Goal: Check status

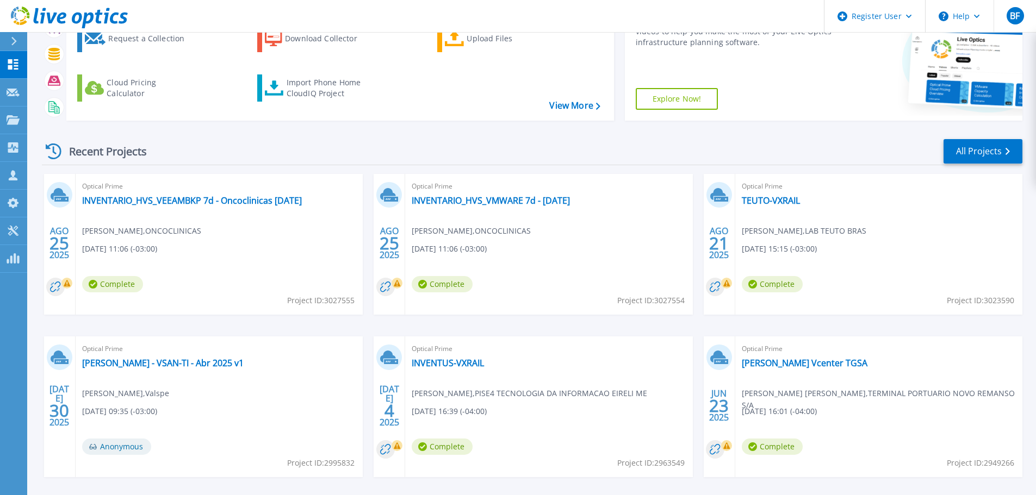
scroll to position [109, 0]
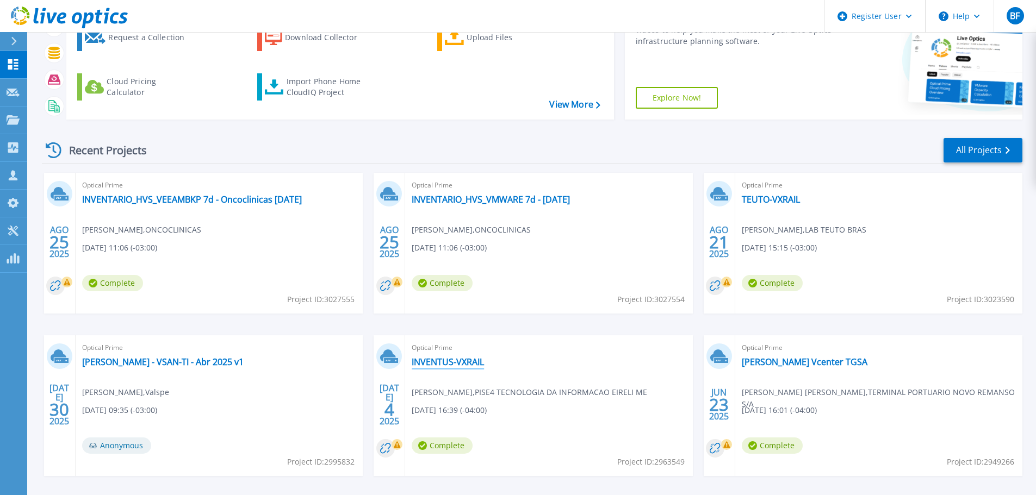
click at [478, 365] on link "INVENTUS-VXRAIL" at bounding box center [447, 362] width 72 height 11
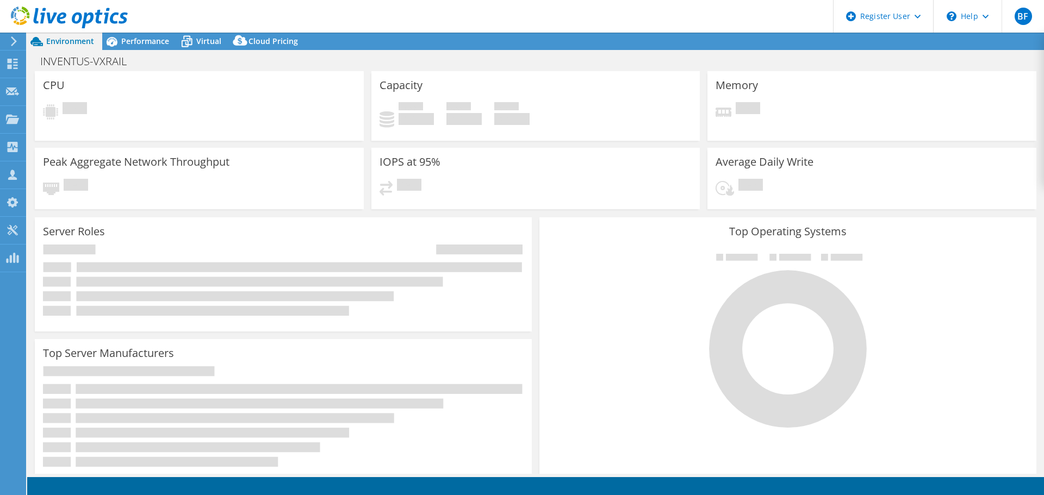
select select "USD"
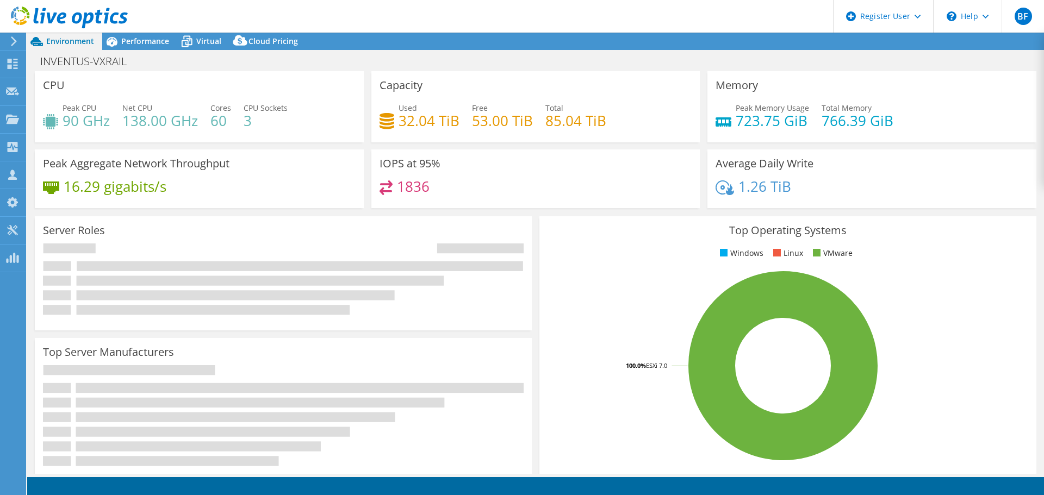
click at [143, 34] on div "Performance" at bounding box center [139, 41] width 75 height 17
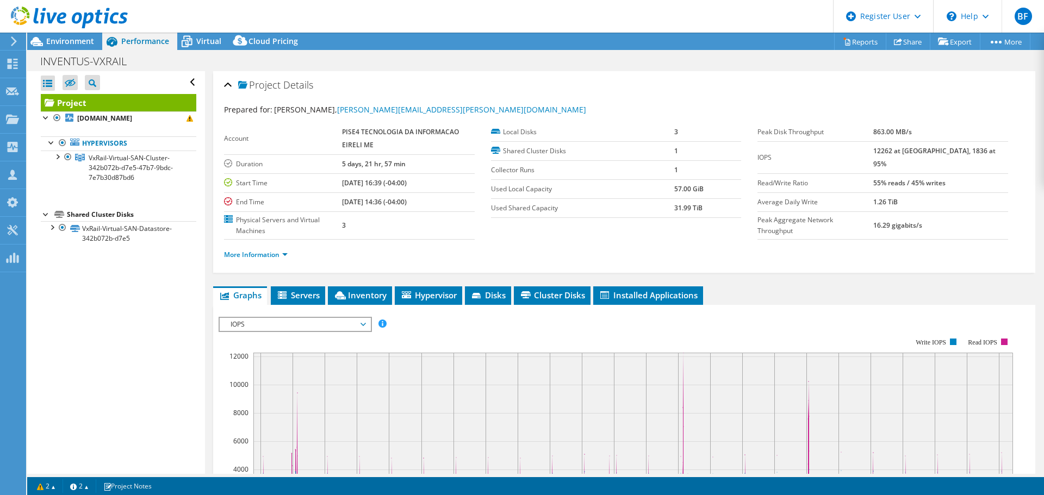
click at [57, 154] on div at bounding box center [57, 156] width 11 height 11
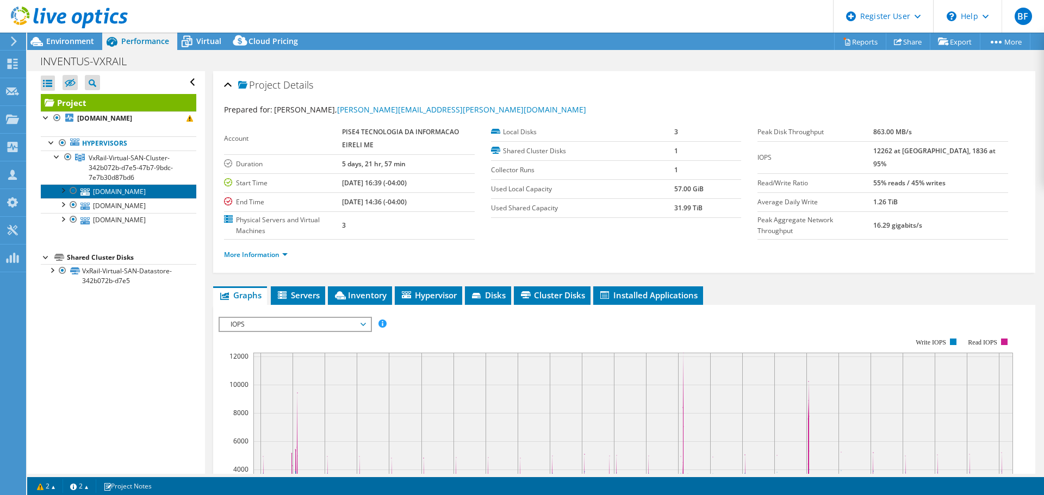
click at [131, 194] on link "[DOMAIN_NAME]" at bounding box center [118, 191] width 155 height 14
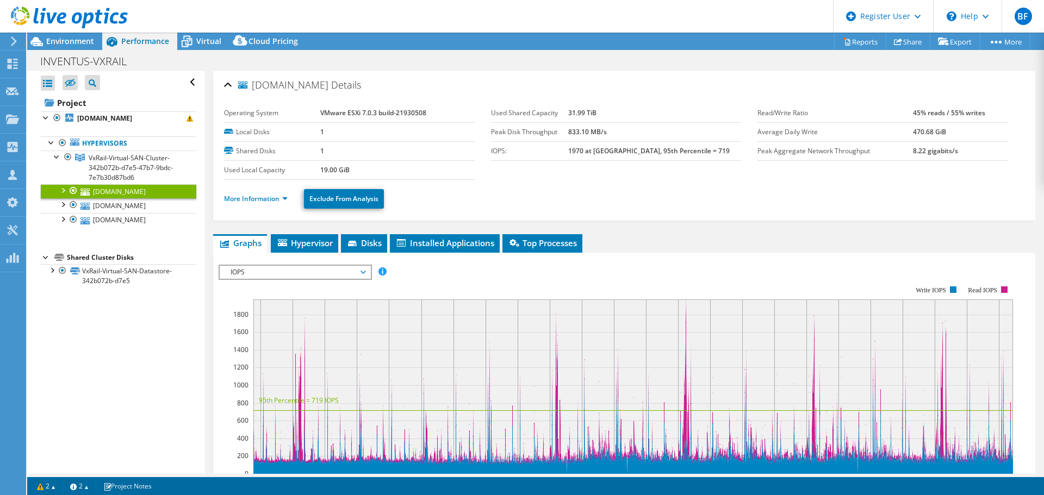
click at [278, 254] on div "IOPS Disk Throughput IO Size Latency Queue Depth CPU Percentage Memory Page Fau…" at bounding box center [624, 444] width 811 height 383
click at [281, 199] on link "More Information" at bounding box center [256, 198] width 64 height 9
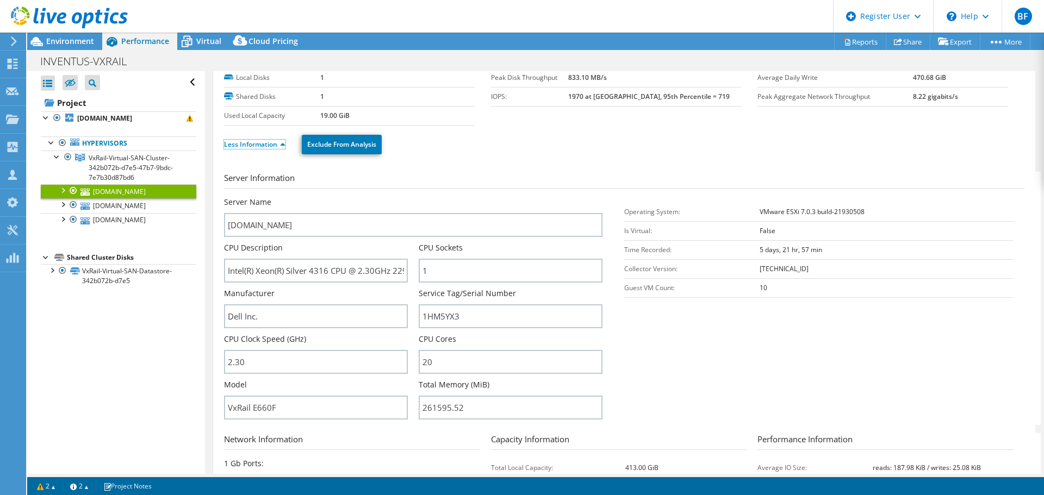
scroll to position [109, 0]
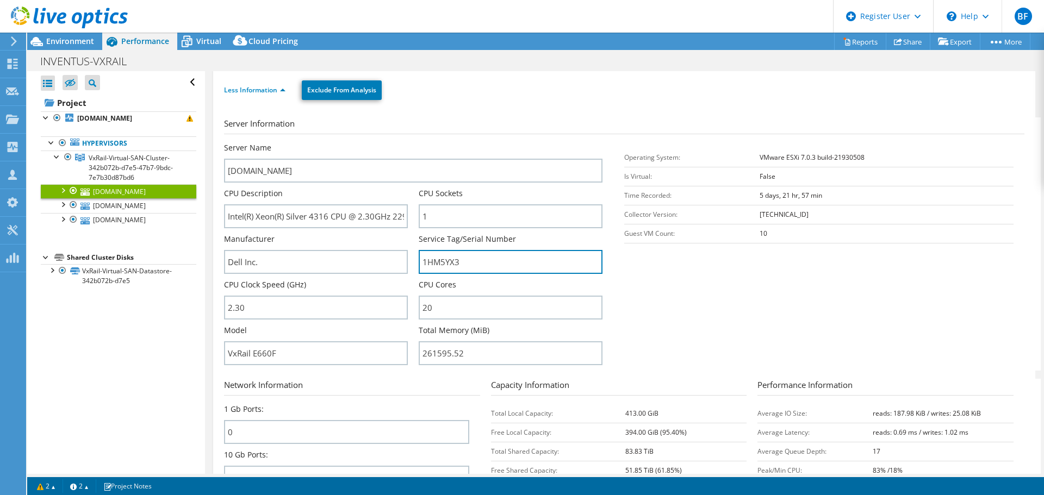
click at [466, 266] on input "1HM5YX3" at bounding box center [511, 262] width 184 height 24
